Goal: Find specific page/section: Find specific page/section

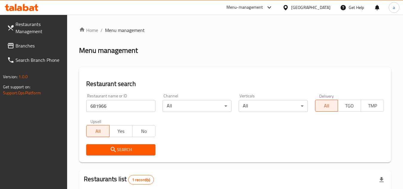
scroll to position [92, 0]
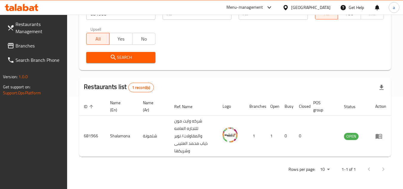
click at [28, 52] on link "Branches" at bounding box center [34, 45] width 65 height 14
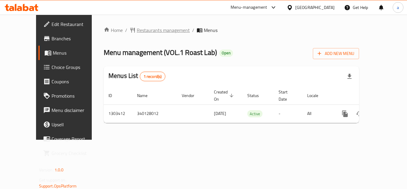
click at [159, 32] on span "Restaurants management" at bounding box center [163, 30] width 53 height 7
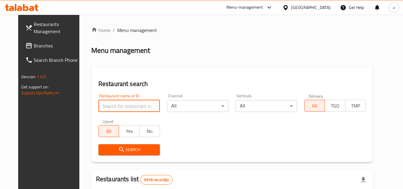
click at [130, 107] on input "search" at bounding box center [128, 106] width 61 height 12
paste input "702823"
type input "702823"
click at [123, 149] on span "Search" at bounding box center [129, 149] width 52 height 7
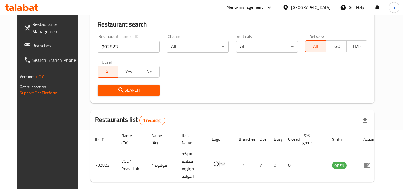
scroll to position [72, 0]
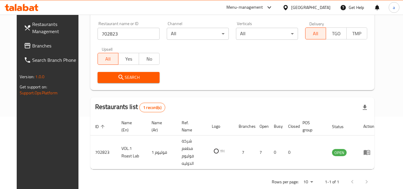
click at [329, 5] on div "[GEOGRAPHIC_DATA]" at bounding box center [310, 7] width 39 height 7
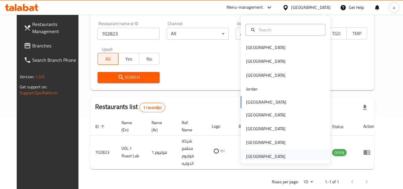
click at [295, 159] on div "[GEOGRAPHIC_DATA]" at bounding box center [285, 156] width 89 height 14
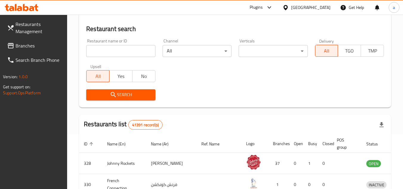
scroll to position [72, 0]
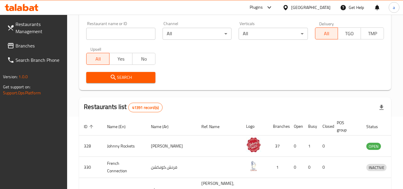
click at [38, 50] on link "Branches" at bounding box center [34, 45] width 65 height 14
